Goal: Task Accomplishment & Management: Manage account settings

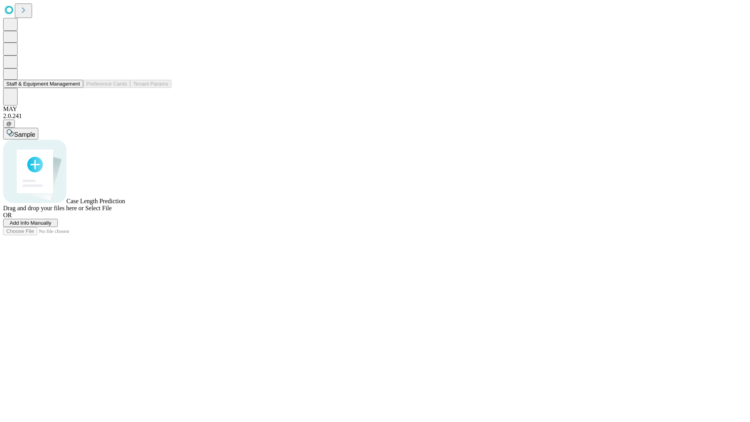
click at [75, 88] on button "Staff & Equipment Management" at bounding box center [43, 84] width 80 height 8
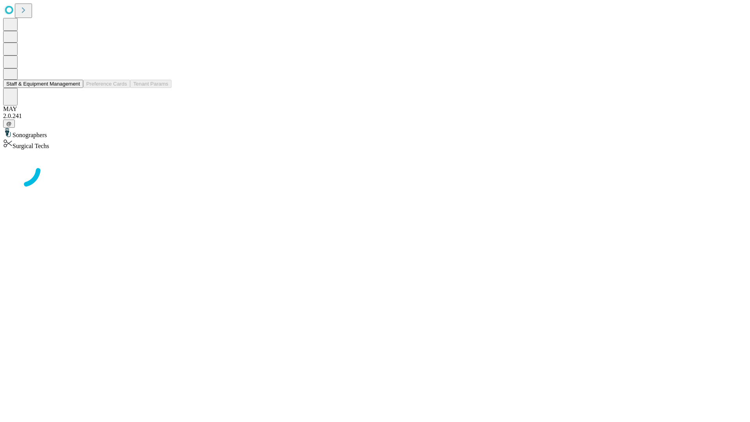
click at [75, 88] on button "Staff & Equipment Management" at bounding box center [43, 84] width 80 height 8
